Goal: Check status: Check status

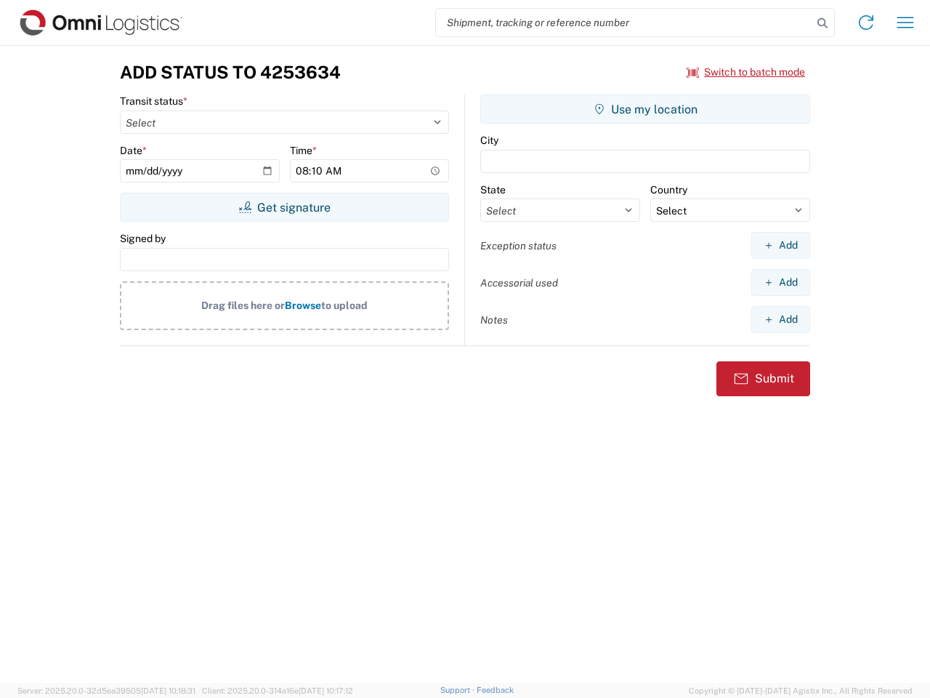
click at [624, 23] on input "search" at bounding box center [624, 23] width 376 height 28
click at [823, 23] on icon at bounding box center [822, 23] width 20 height 20
click at [866, 23] on icon at bounding box center [865, 22] width 23 height 23
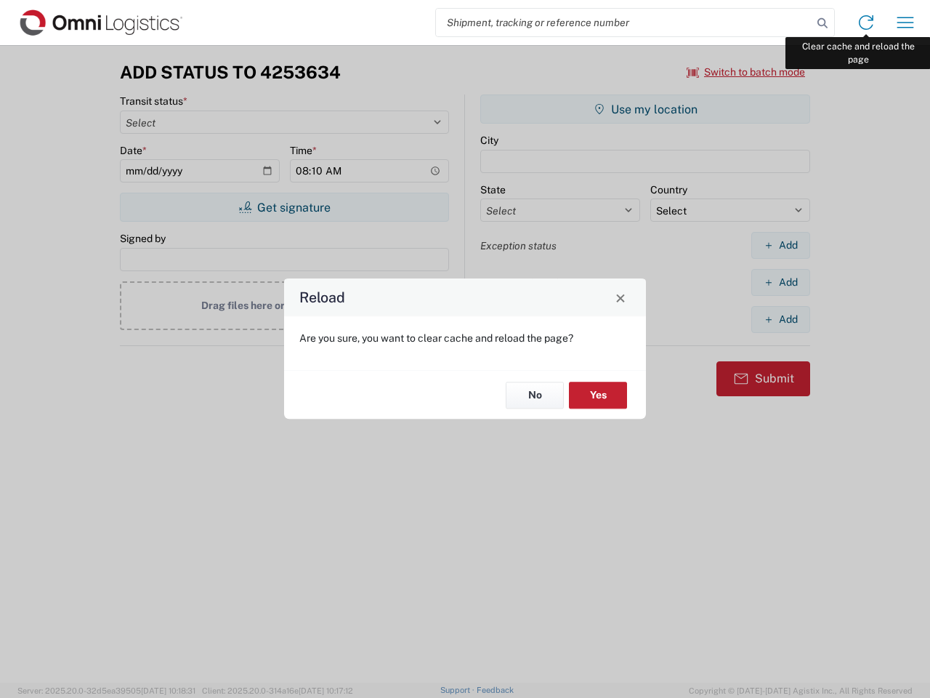
click at [905, 23] on div "Reload Are you sure, you want to clear cache and reload the page? No Yes" at bounding box center [465, 349] width 930 height 698
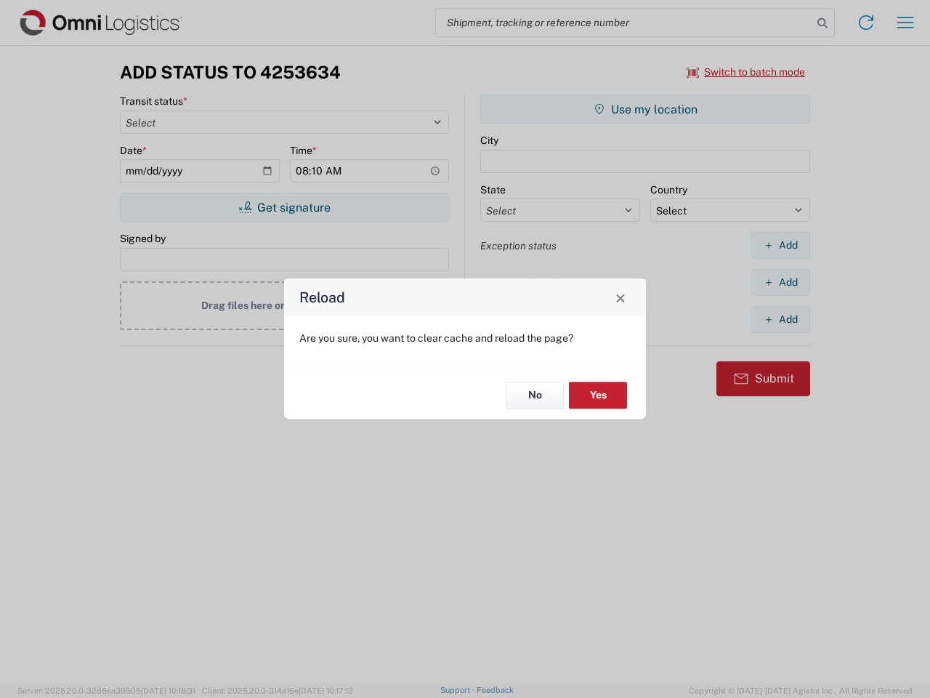
click at [746, 72] on div "Reload Are you sure, you want to clear cache and reload the page? No Yes" at bounding box center [465, 349] width 930 height 698
click at [284, 207] on div "Reload Are you sure, you want to clear cache and reload the page? No Yes" at bounding box center [465, 349] width 930 height 698
click at [645, 109] on div "Reload Are you sure, you want to clear cache and reload the page? No Yes" at bounding box center [465, 349] width 930 height 698
click at [780, 245] on div "Reload Are you sure, you want to clear cache and reload the page? No Yes" at bounding box center [465, 349] width 930 height 698
click at [780, 282] on div "Reload Are you sure, you want to clear cache and reload the page? No Yes" at bounding box center [465, 349] width 930 height 698
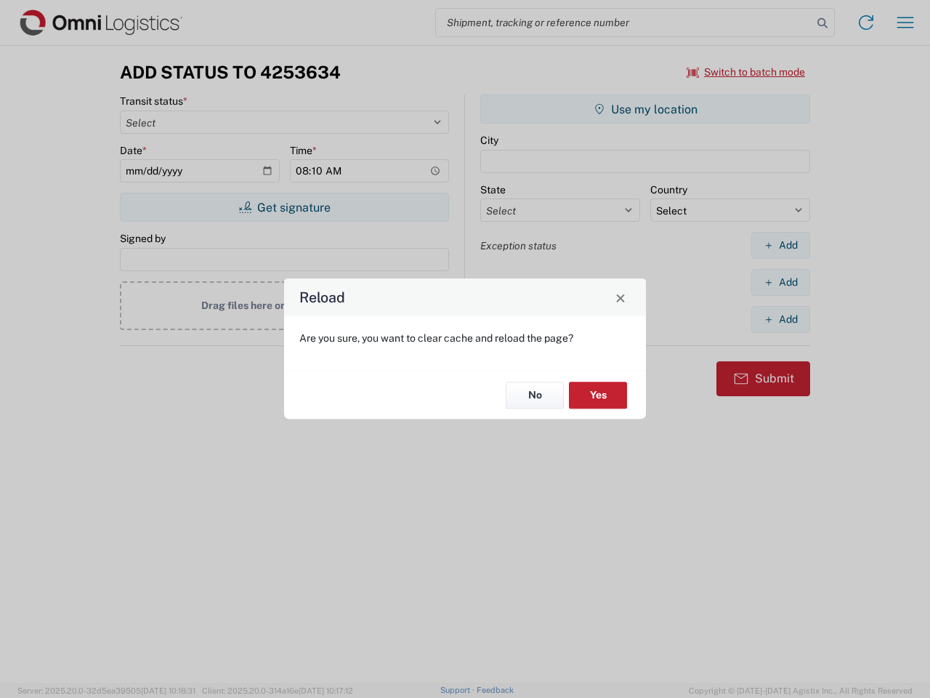
click at [780, 319] on div "Reload Are you sure, you want to clear cache and reload the page? No Yes" at bounding box center [465, 349] width 930 height 698
